Goal: Navigation & Orientation: Go to known website

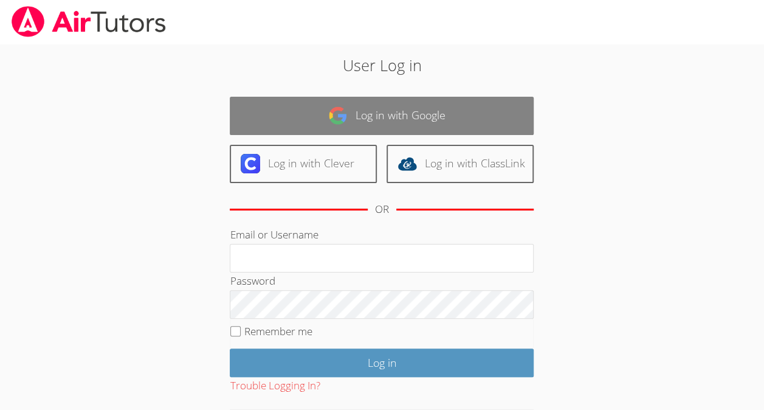
click at [312, 102] on link "Log in with Google" at bounding box center [382, 116] width 304 height 38
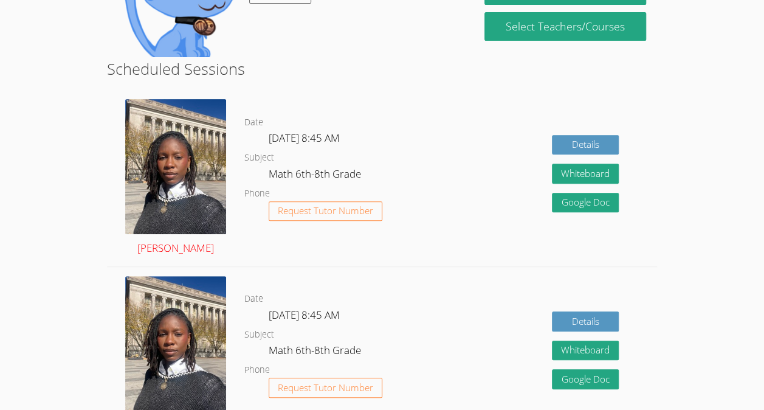
scroll to position [191, 0]
